Goal: Task Accomplishment & Management: Use online tool/utility

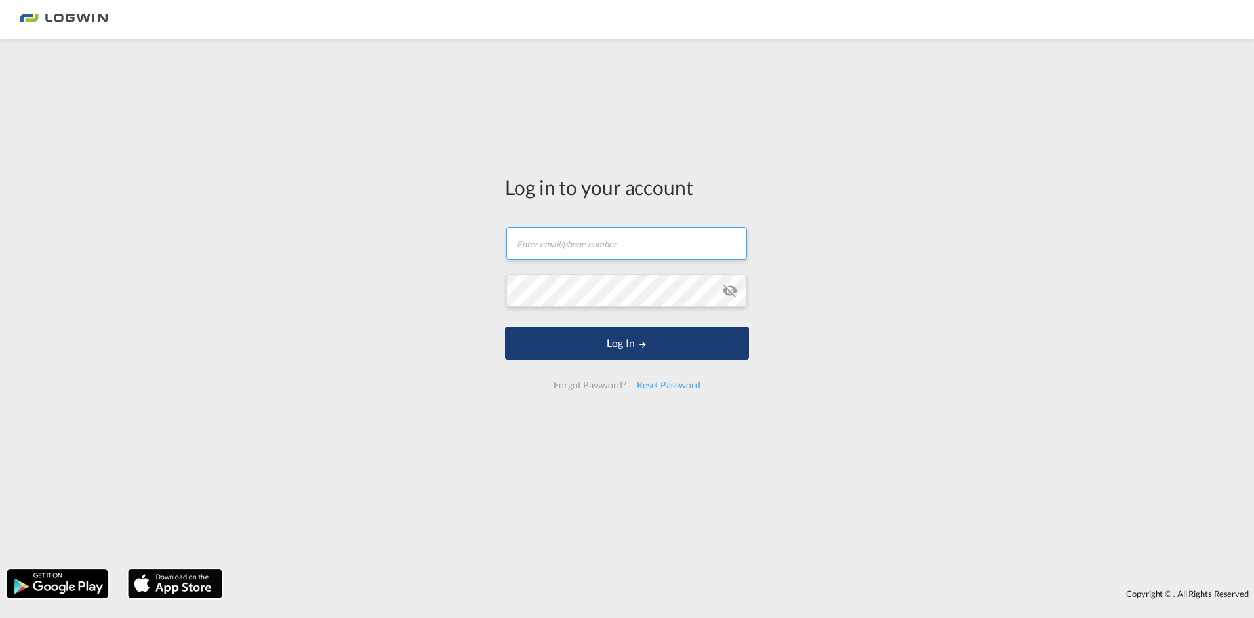
type input "[PERSON_NAME][EMAIL_ADDRESS][PERSON_NAME][DOMAIN_NAME]"
click at [679, 347] on button "Log In" at bounding box center [627, 343] width 244 height 33
